Goal: Navigation & Orientation: Find specific page/section

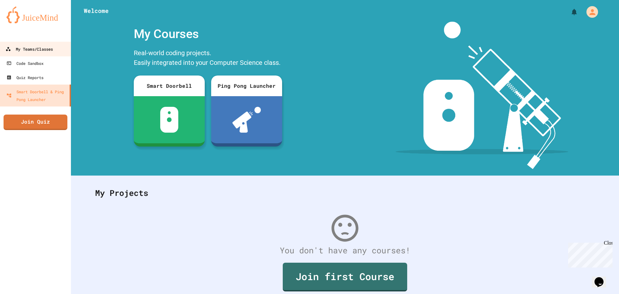
click at [26, 51] on div "My Teams/Classes" at bounding box center [28, 49] width 47 height 8
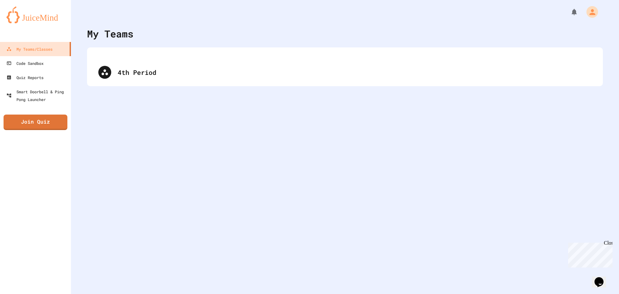
drag, startPoint x: 146, startPoint y: 79, endPoint x: 144, endPoint y: 88, distance: 9.7
click at [144, 88] on div "My Teams 4th Period" at bounding box center [345, 147] width 548 height 294
click at [153, 75] on div "4th Period" at bounding box center [345, 67] width 503 height 26
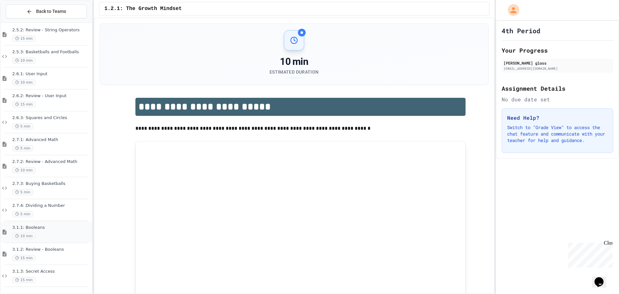
click at [31, 240] on div "3.1.1: Booleans 10 min" at bounding box center [46, 232] width 91 height 22
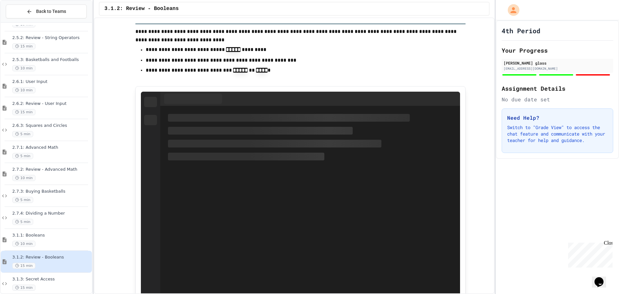
scroll to position [762, 0]
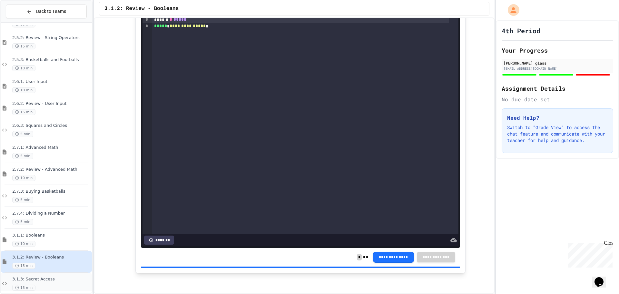
click at [53, 288] on div "15 min" at bounding box center [51, 287] width 78 height 6
